Goal: Download file/media

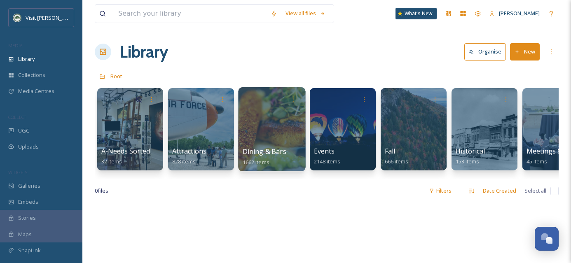
click at [275, 134] on div at bounding box center [271, 129] width 67 height 84
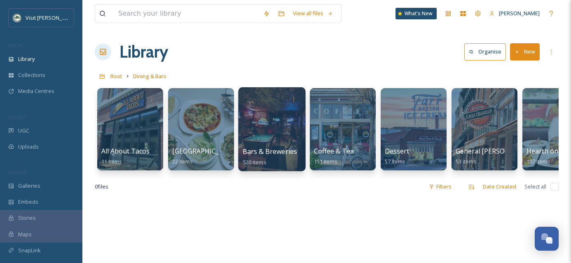
click at [263, 139] on div at bounding box center [271, 129] width 67 height 84
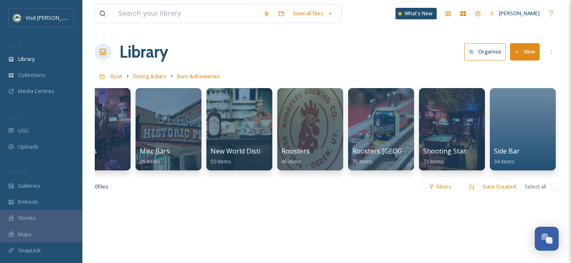
scroll to position [0, 245]
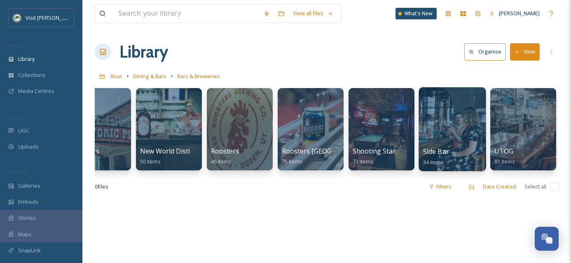
click at [438, 140] on div at bounding box center [451, 129] width 67 height 84
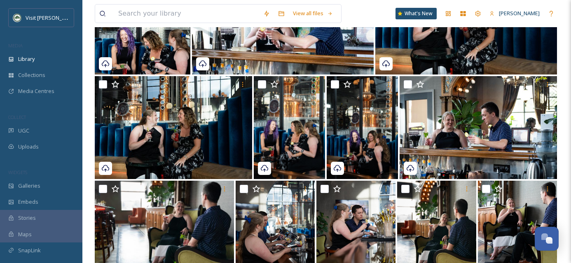
scroll to position [407, 0]
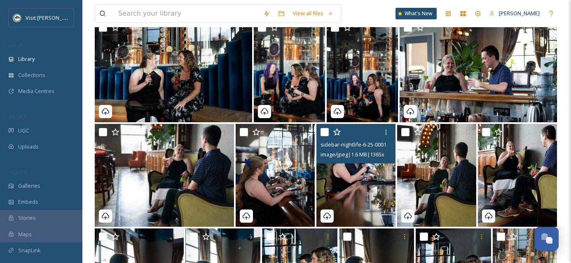
click at [369, 159] on div "sidebar-nightlife-6-25-00010.jpg image/jpeg | 1.6 MB | 1365 x 2048" at bounding box center [355, 144] width 79 height 40
click at [367, 185] on img at bounding box center [355, 175] width 79 height 103
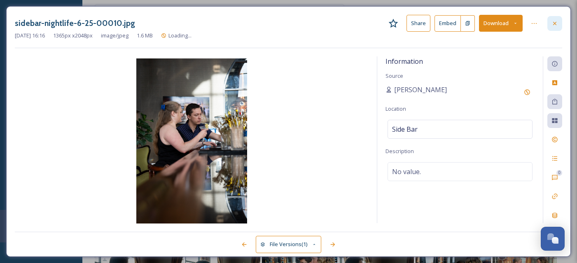
click at [559, 21] on div at bounding box center [554, 23] width 15 height 15
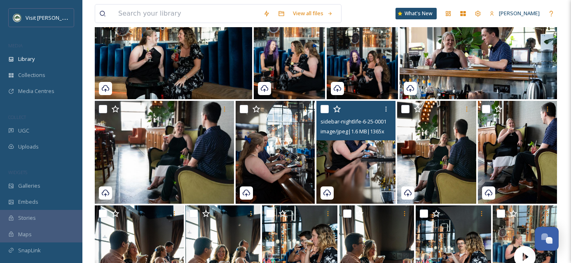
scroll to position [448, 0]
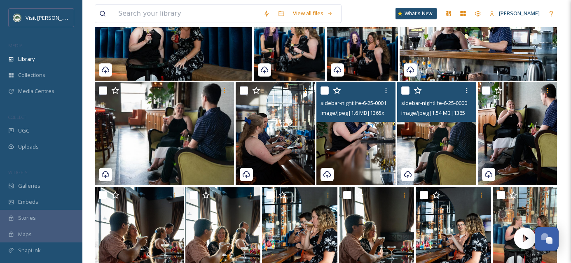
click at [432, 148] on img at bounding box center [436, 133] width 79 height 103
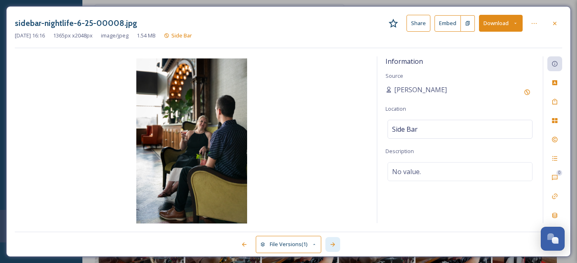
click at [338, 245] on div at bounding box center [332, 244] width 15 height 15
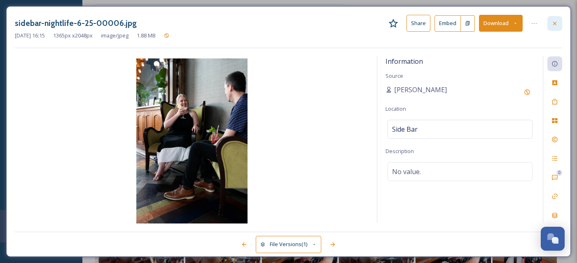
click at [554, 23] on icon at bounding box center [554, 22] width 3 height 3
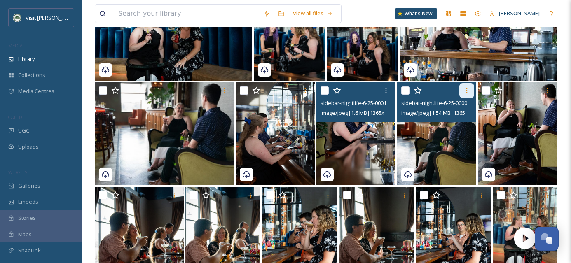
click at [464, 89] on icon at bounding box center [466, 90] width 7 height 7
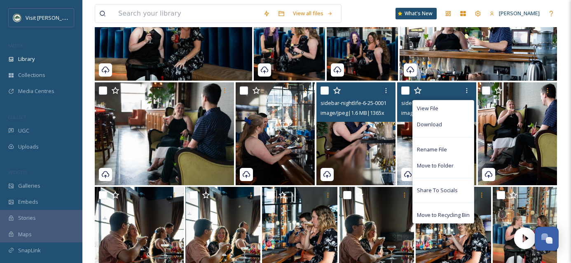
drag, startPoint x: 436, startPoint y: 128, endPoint x: 440, endPoint y: 108, distance: 21.0
click at [436, 129] on div "Download" at bounding box center [442, 124] width 61 height 16
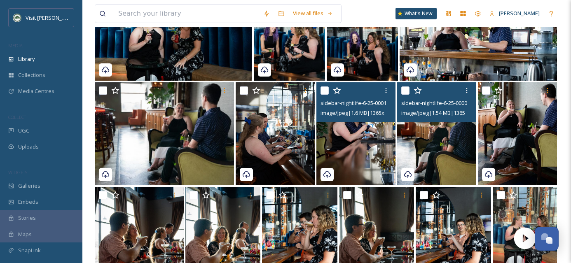
click at [436, 150] on img at bounding box center [436, 133] width 79 height 103
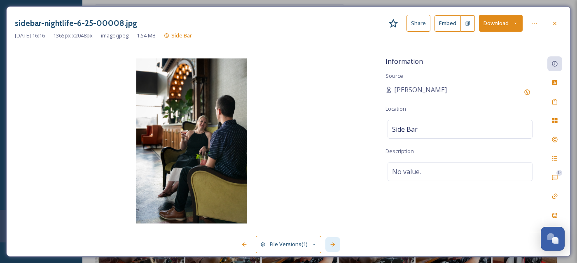
click at [336, 240] on div at bounding box center [332, 244] width 15 height 15
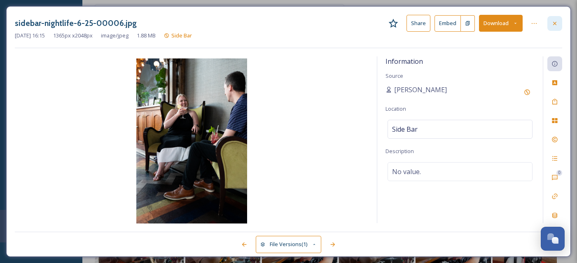
click at [549, 22] on div at bounding box center [554, 23] width 15 height 15
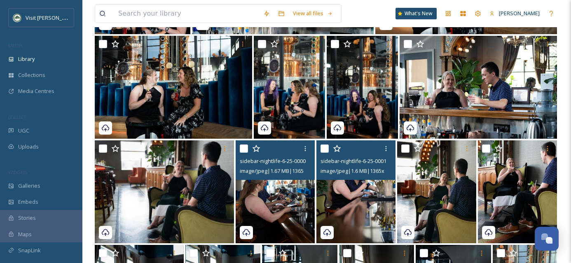
scroll to position [390, 0]
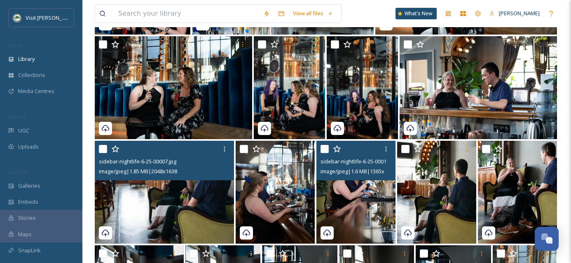
click at [203, 215] on img at bounding box center [164, 192] width 139 height 103
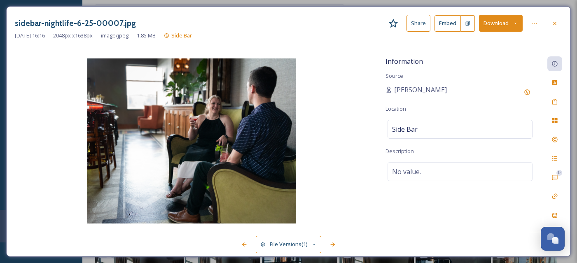
click at [551, 31] on div "sidebar-nightlife-6-25-00007.jpg Share Embed Download" at bounding box center [288, 23] width 547 height 17
click at [553, 28] on div at bounding box center [554, 23] width 15 height 15
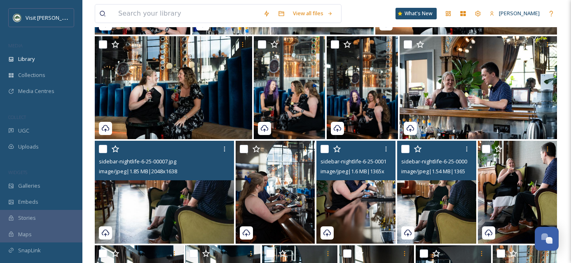
click at [433, 206] on img at bounding box center [436, 192] width 79 height 103
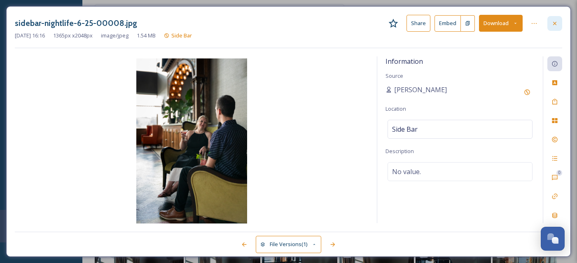
click at [555, 23] on icon at bounding box center [554, 23] width 7 height 7
